Goal: Task Accomplishment & Management: Manage account settings

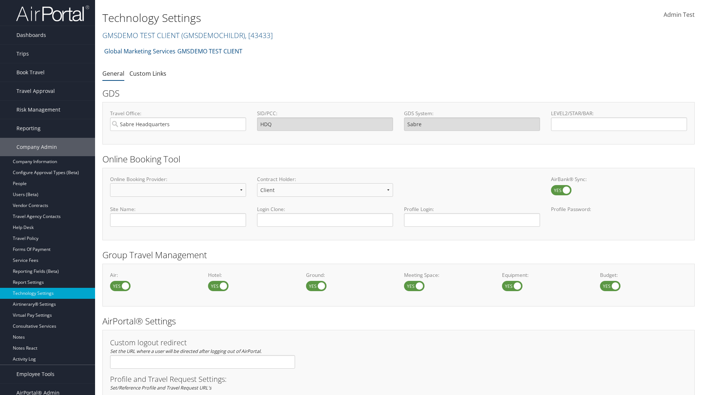
click at [218, 286] on label at bounding box center [218, 286] width 20 height 10
click at [216, 286] on input "checkbox" at bounding box center [214, 286] width 5 height 5
checkbox input "false"
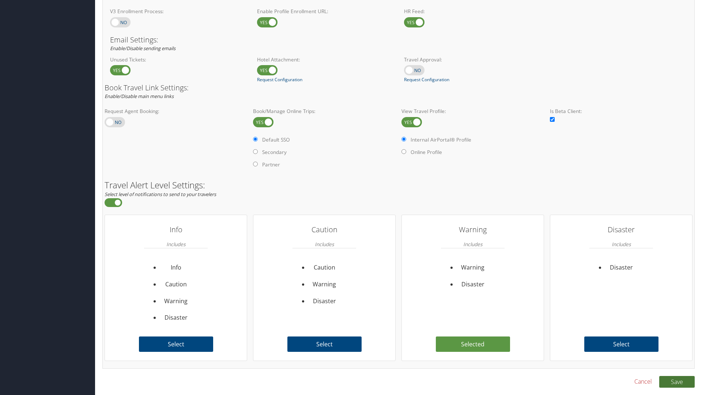
click at [677, 381] on button "Save" at bounding box center [676, 382] width 35 height 12
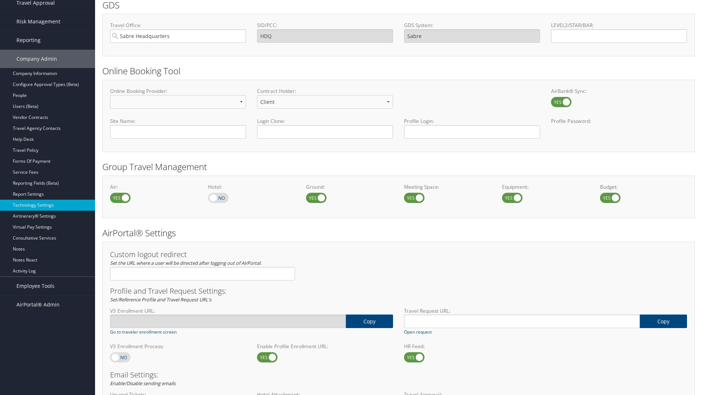
click at [218, 197] on label at bounding box center [218, 198] width 20 height 10
click at [216, 197] on input "checkbox" at bounding box center [214, 198] width 5 height 5
checkbox input "true"
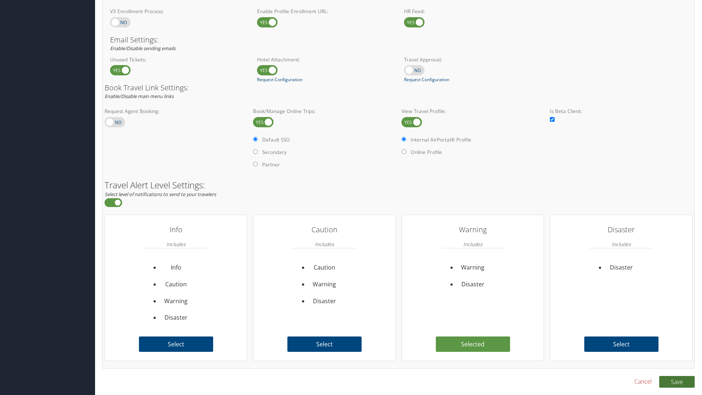
click at [677, 381] on button "Save" at bounding box center [676, 382] width 35 height 12
